Goal: Task Accomplishment & Management: Complete application form

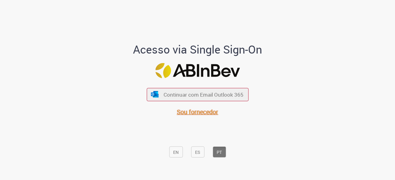
click at [193, 111] on font "Sou fornecedor" at bounding box center [197, 112] width 41 height 8
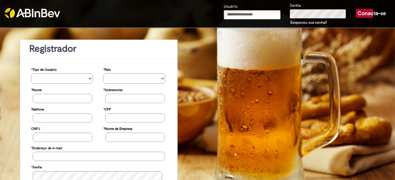
click at [238, 13] on input "Usuário" at bounding box center [252, 14] width 57 height 9
type input "**********"
click at [364, 14] on font "Conecte-se" at bounding box center [371, 13] width 28 height 6
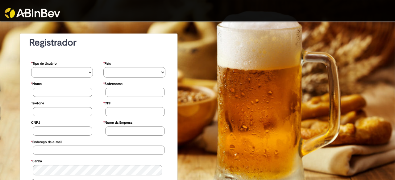
click at [38, 12] on img at bounding box center [32, 13] width 55 height 10
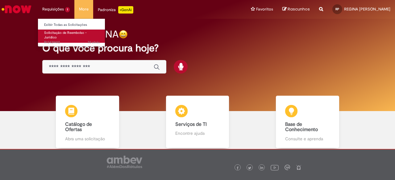
click at [72, 33] on span "Solicitação de Reembolso - Jurídico" at bounding box center [65, 36] width 43 height 10
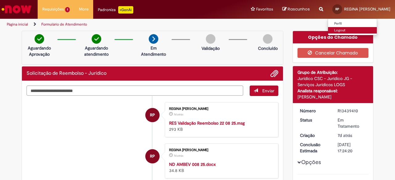
click at [339, 31] on link "Logout" at bounding box center [352, 30] width 49 height 7
